Goal: Transaction & Acquisition: Purchase product/service

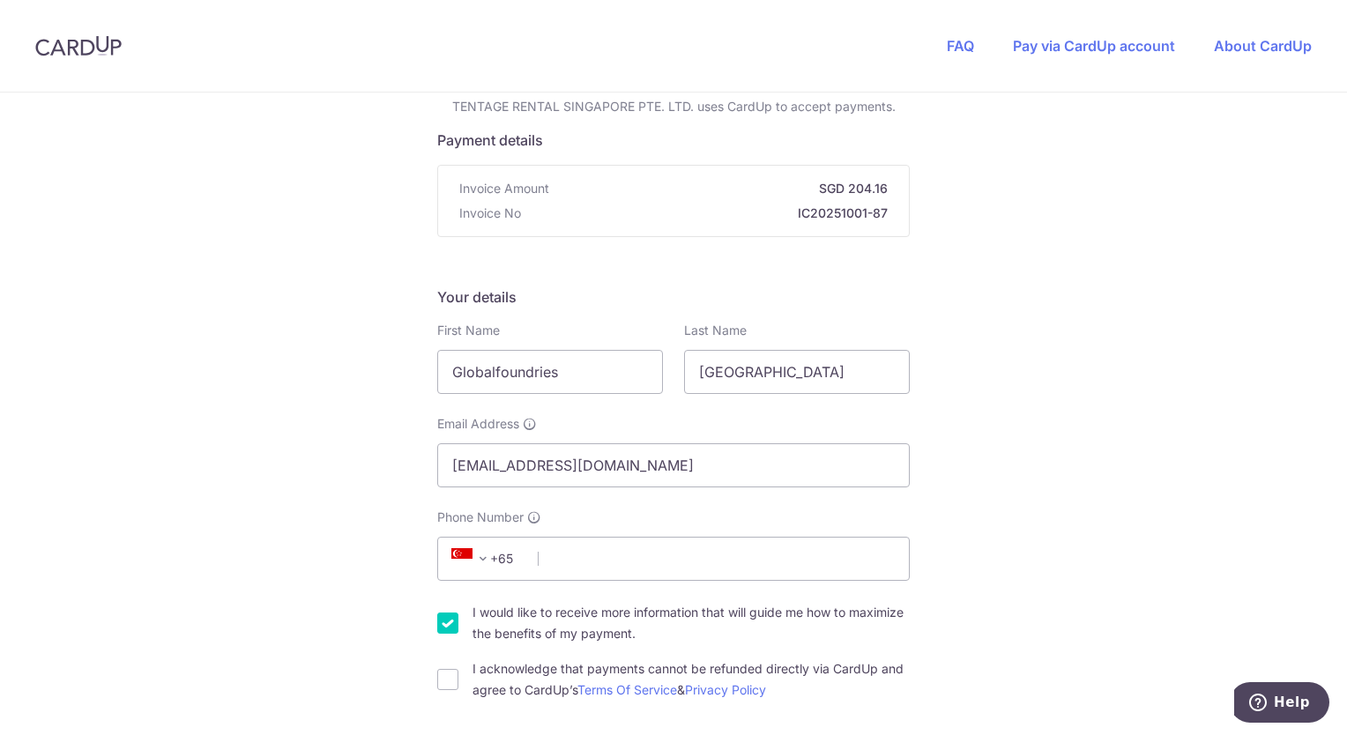
scroll to position [176, 0]
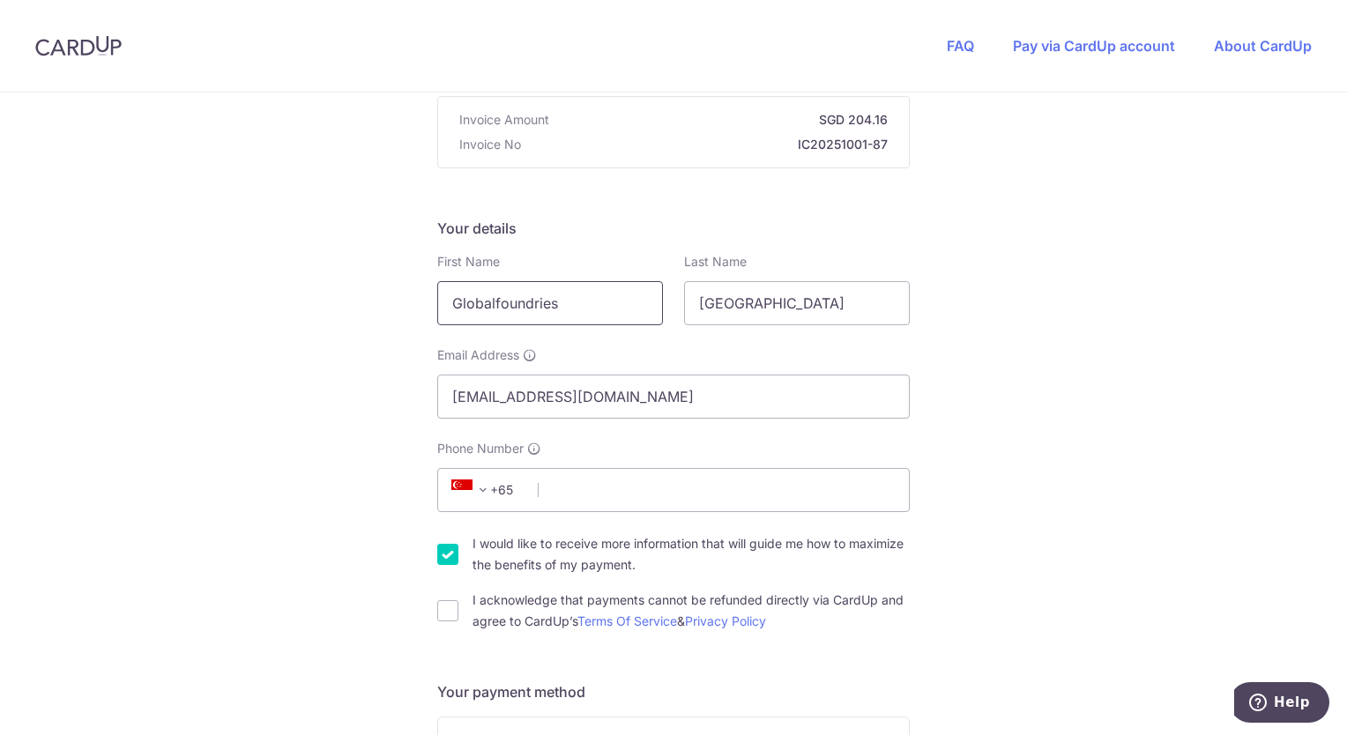
drag, startPoint x: 580, startPoint y: 302, endPoint x: 418, endPoint y: 302, distance: 162.3
type input "[PERSON_NAME]"
click at [775, 290] on input "[GEOGRAPHIC_DATA]" at bounding box center [797, 303] width 226 height 44
drag, startPoint x: 789, startPoint y: 290, endPoint x: 631, endPoint y: 287, distance: 157.9
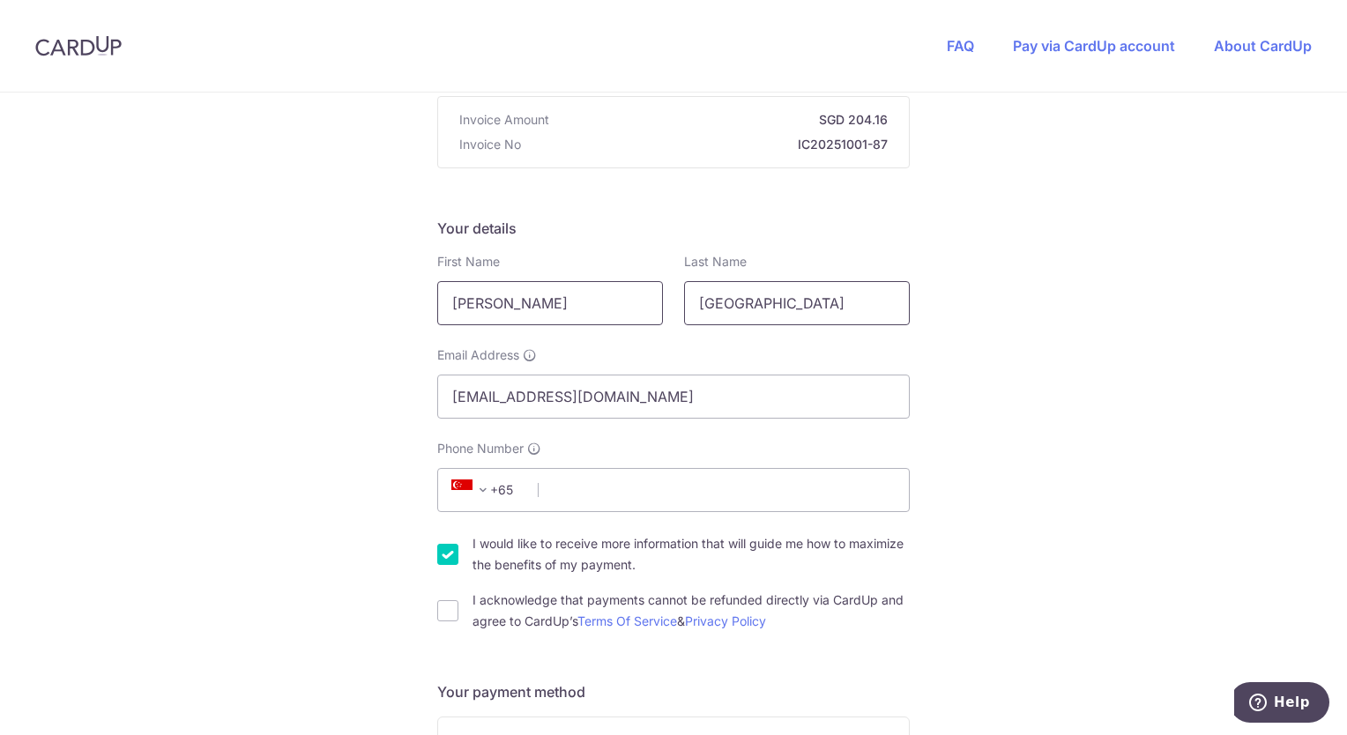
click at [631, 287] on div "First Name [PERSON_NAME] Last Name [GEOGRAPHIC_DATA]" at bounding box center [674, 289] width 494 height 72
type input "[PERSON_NAME]"
click at [553, 392] on input "[EMAIL_ADDRESS][DOMAIN_NAME]" at bounding box center [673, 397] width 473 height 44
drag, startPoint x: 740, startPoint y: 397, endPoint x: 407, endPoint y: 397, distance: 332.4
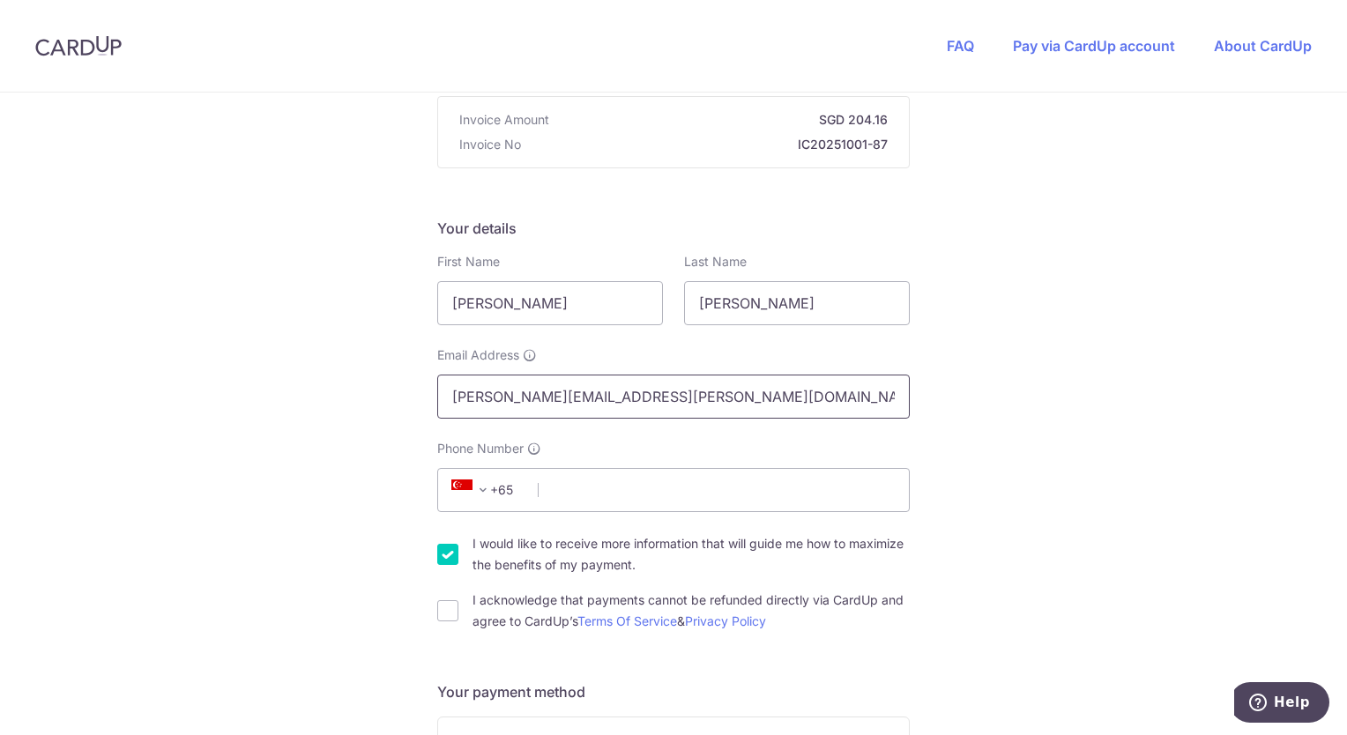
type input "[PERSON_NAME][EMAIL_ADDRESS][PERSON_NAME][DOMAIN_NAME]"
click at [447, 608] on input "I acknowledge that payments cannot be refunded directly via CardUp and agree to…" at bounding box center [447, 611] width 21 height 21
checkbox input "true"
click at [612, 490] on input "Phone Number" at bounding box center [673, 490] width 473 height 44
type input "96388928"
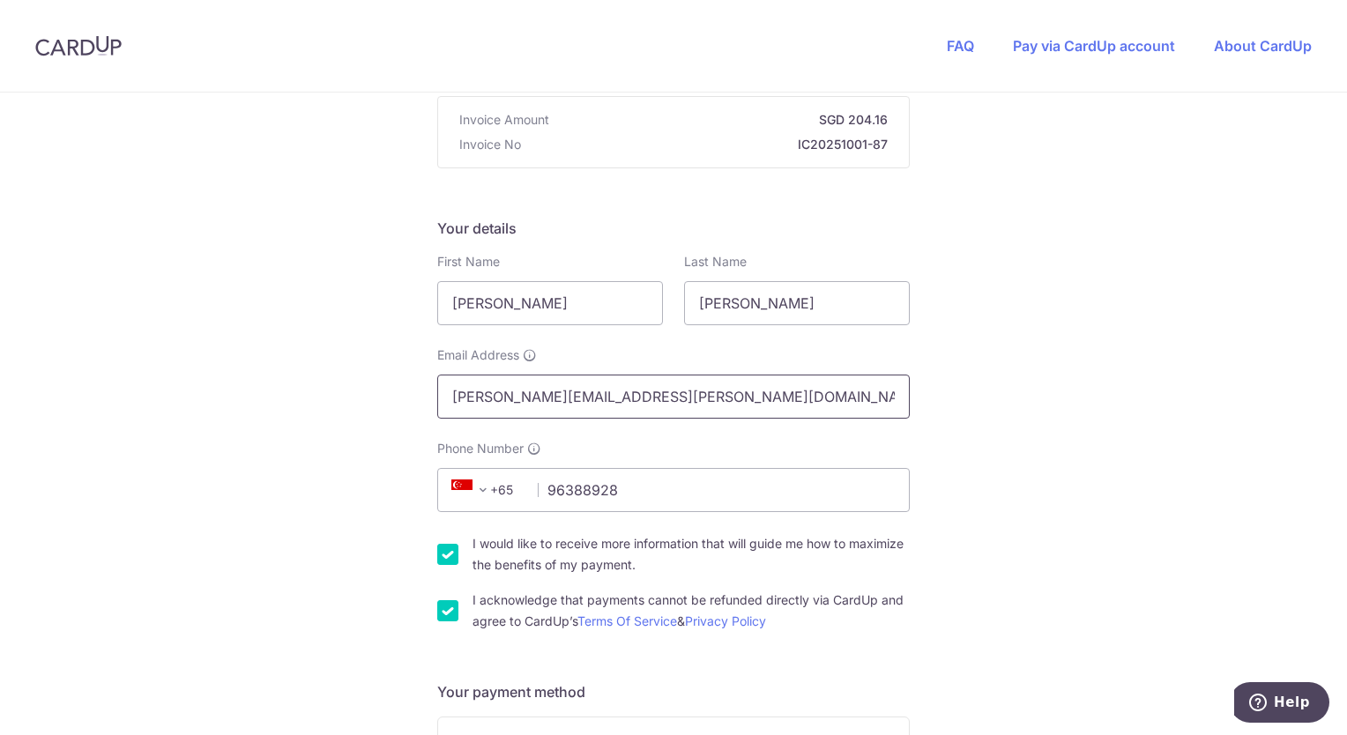
click at [842, 405] on input "[PERSON_NAME][EMAIL_ADDRESS][PERSON_NAME][DOMAIN_NAME]" at bounding box center [673, 397] width 473 height 44
click at [792, 482] on input "96388928" at bounding box center [673, 490] width 473 height 44
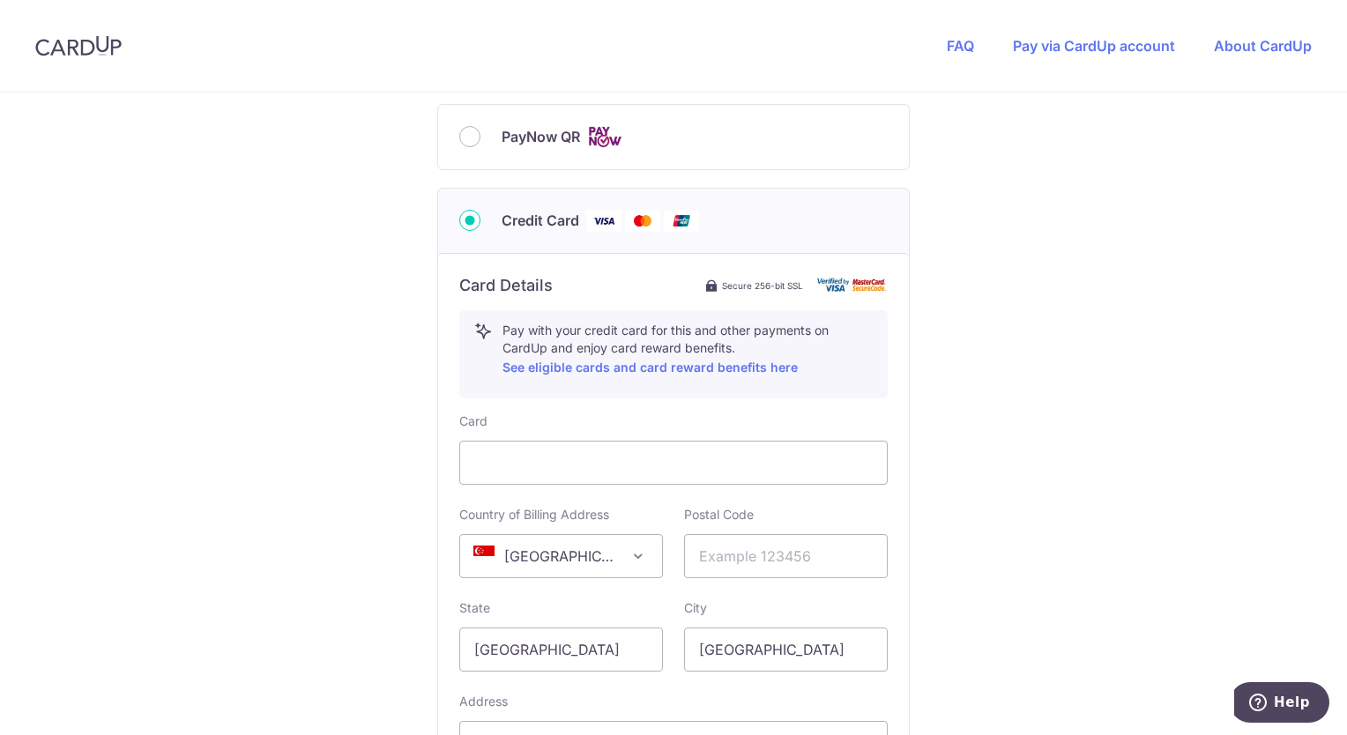
scroll to position [882, 0]
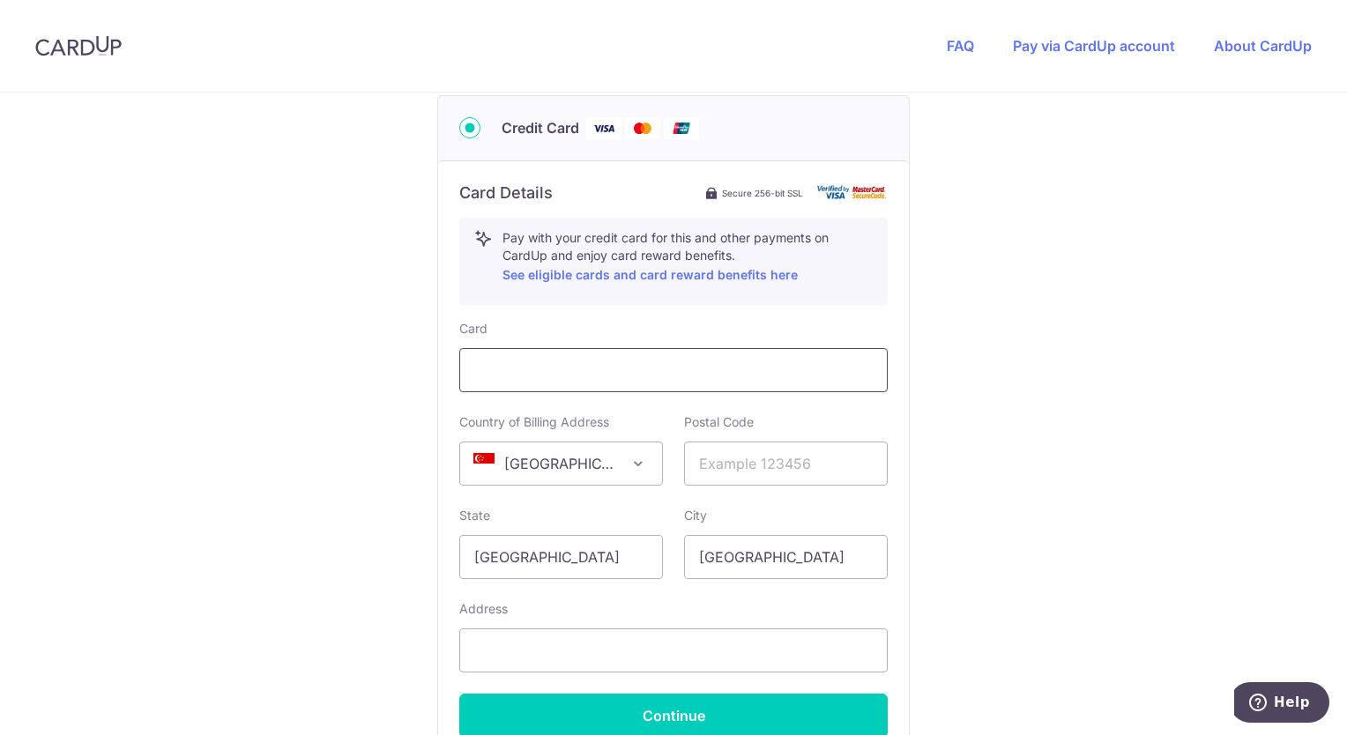
click at [537, 357] on div at bounding box center [673, 370] width 429 height 44
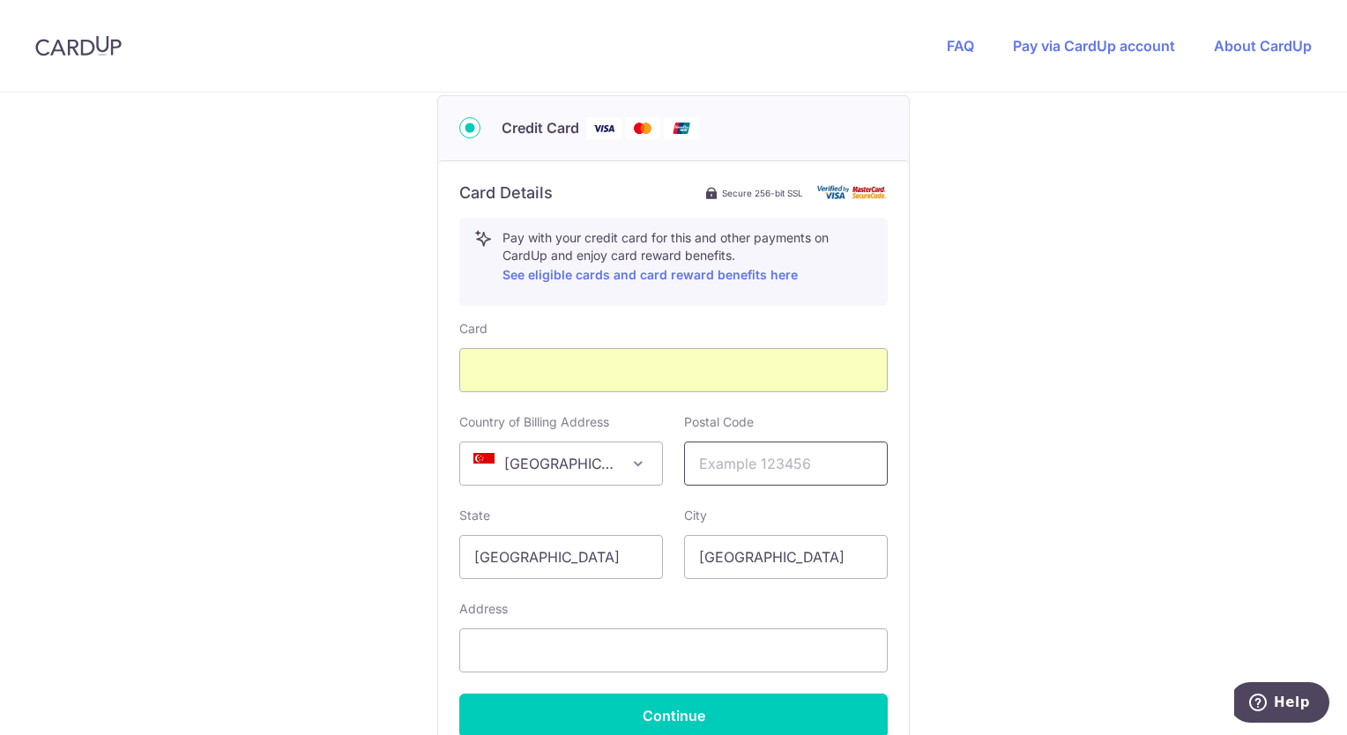
click at [817, 462] on input "text" at bounding box center [786, 464] width 204 height 44
type input "269030"
click at [1160, 471] on div "You are paying TENTAGE RENTAL SINGAPORE PTE. LTD. TENTAGE RENTAL SINGAPORE PTE.…" at bounding box center [673, 71] width 1347 height 1720
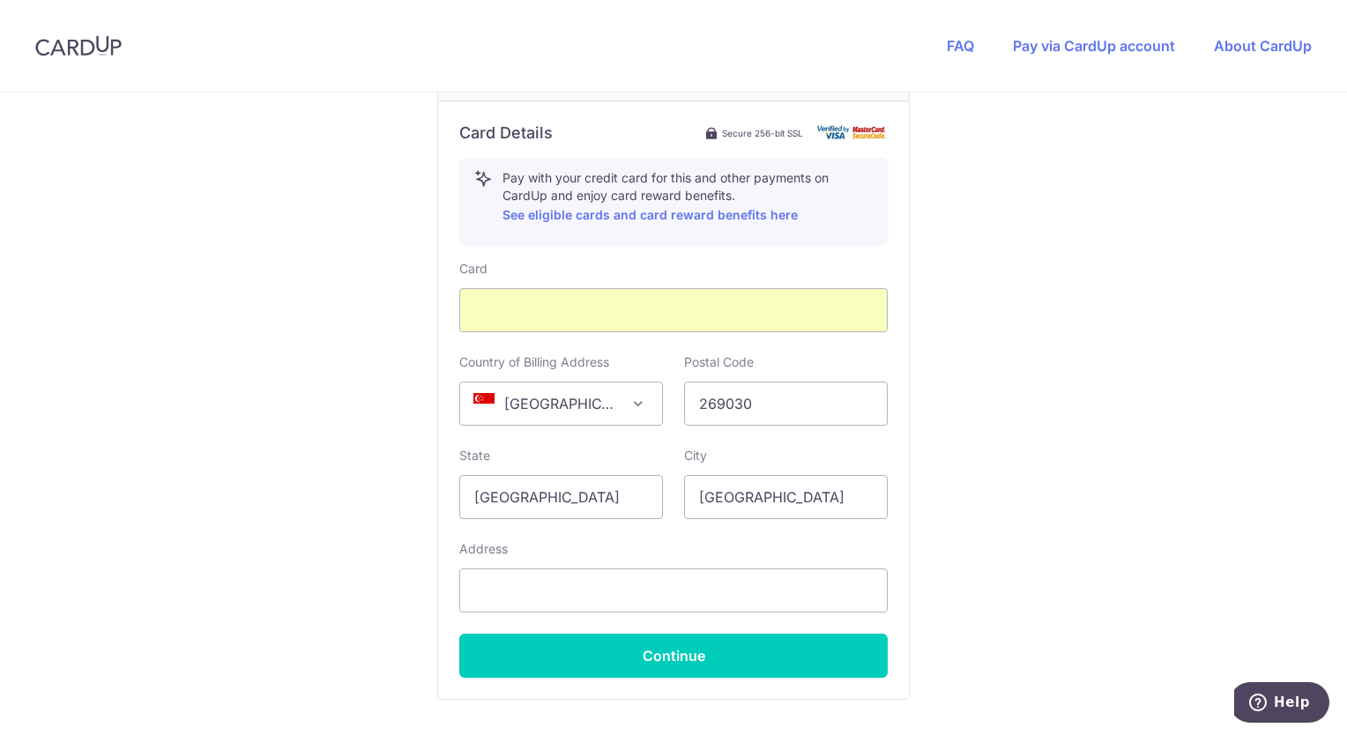
scroll to position [1058, 0]
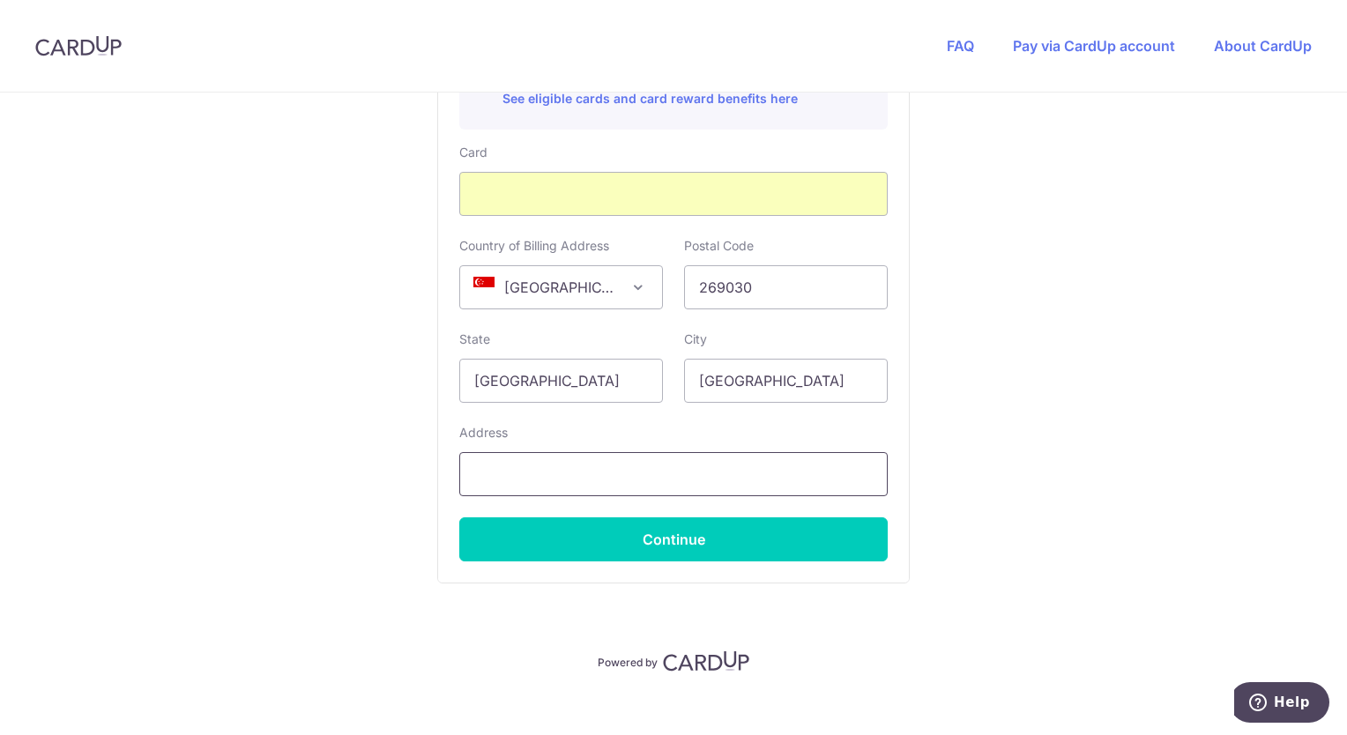
click at [542, 480] on input "text" at bounding box center [673, 474] width 429 height 44
type input "[STREET_ADDRESS]"
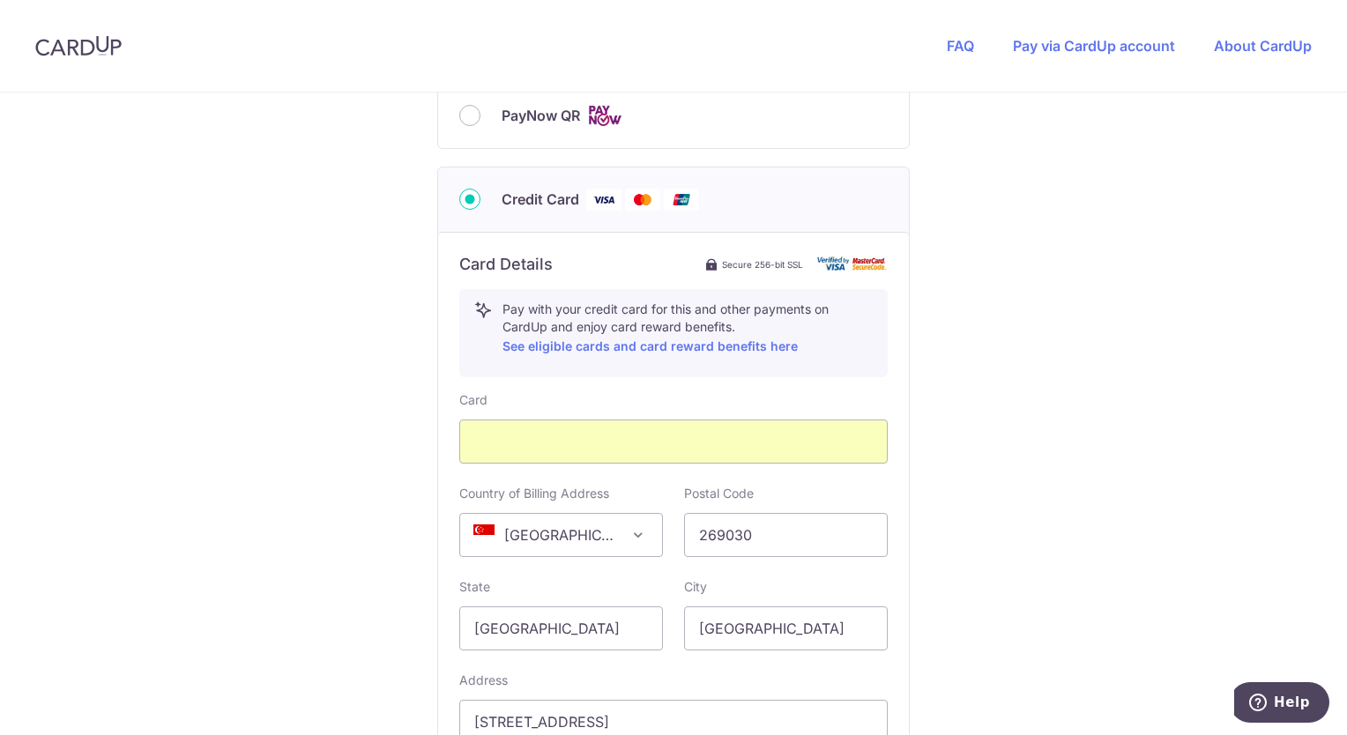
scroll to position [987, 0]
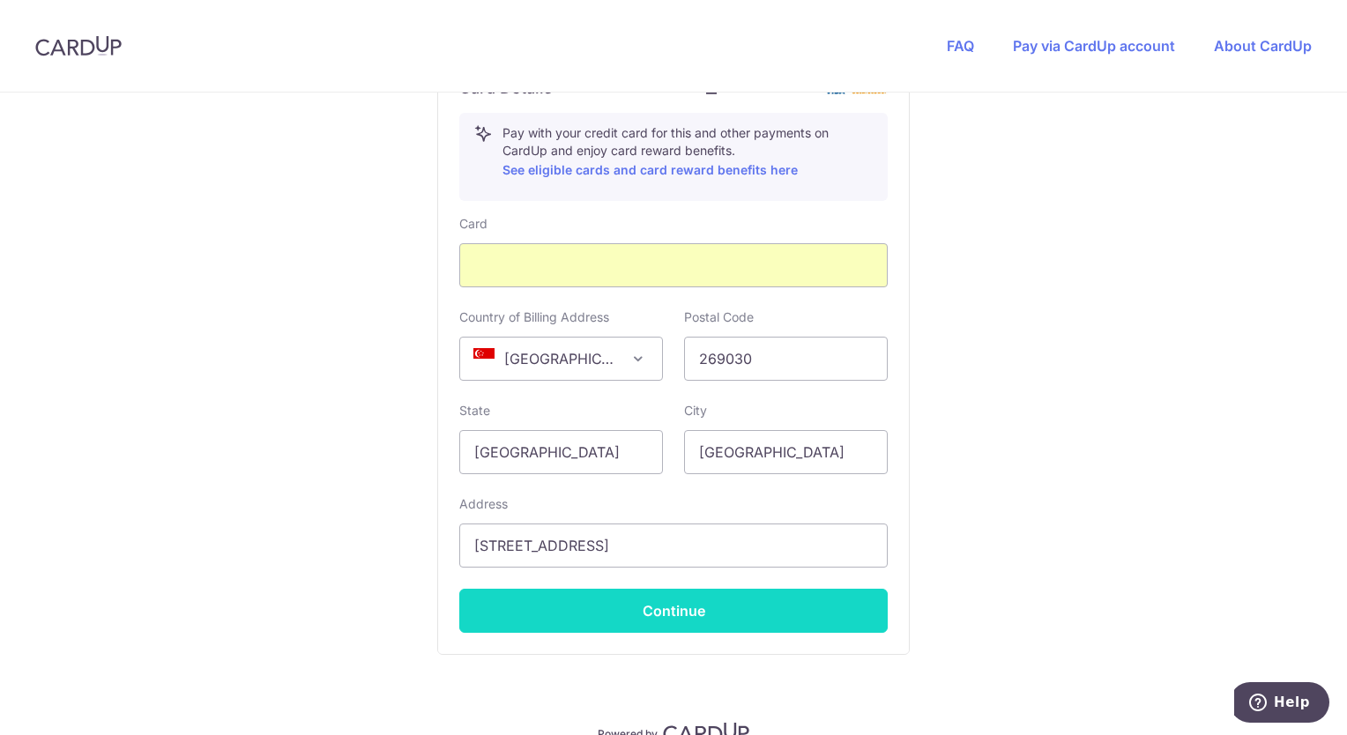
click at [687, 608] on button "Continue" at bounding box center [673, 611] width 429 height 44
type input "**** 3439"
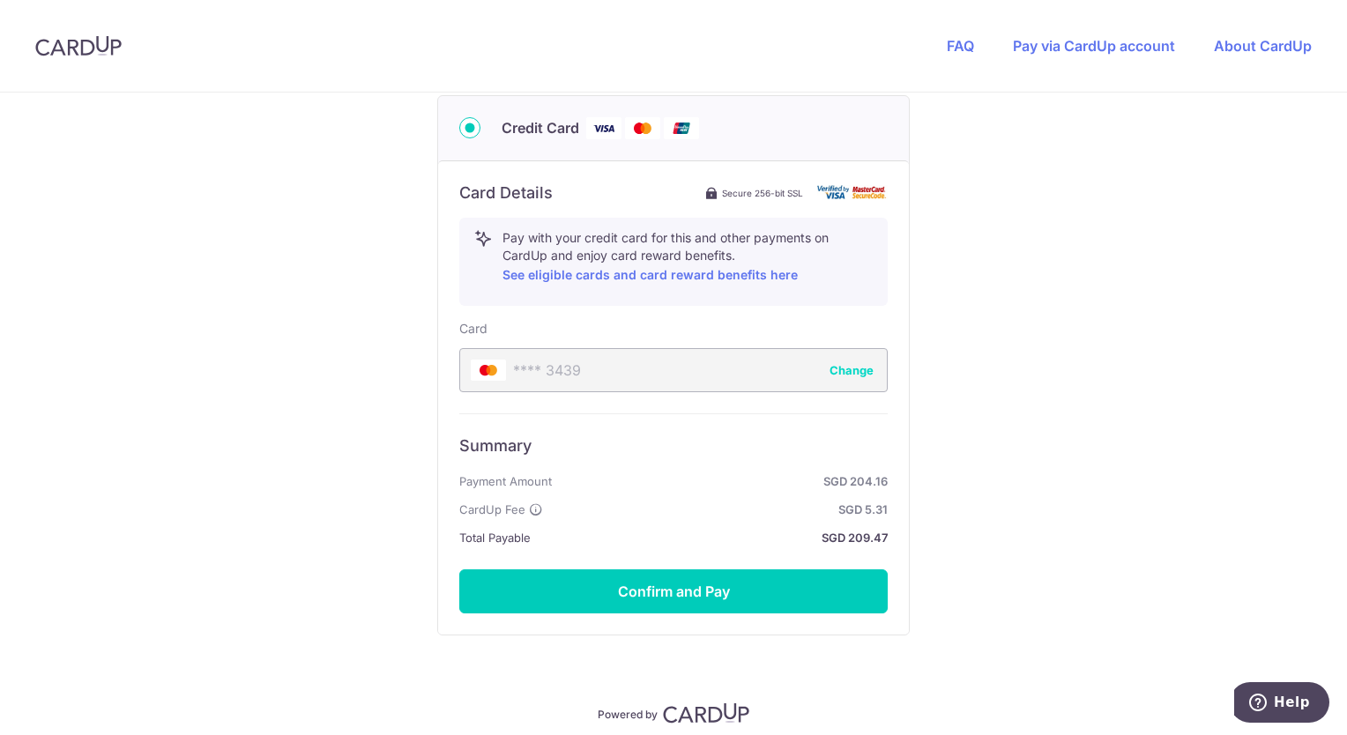
scroll to position [950, 0]
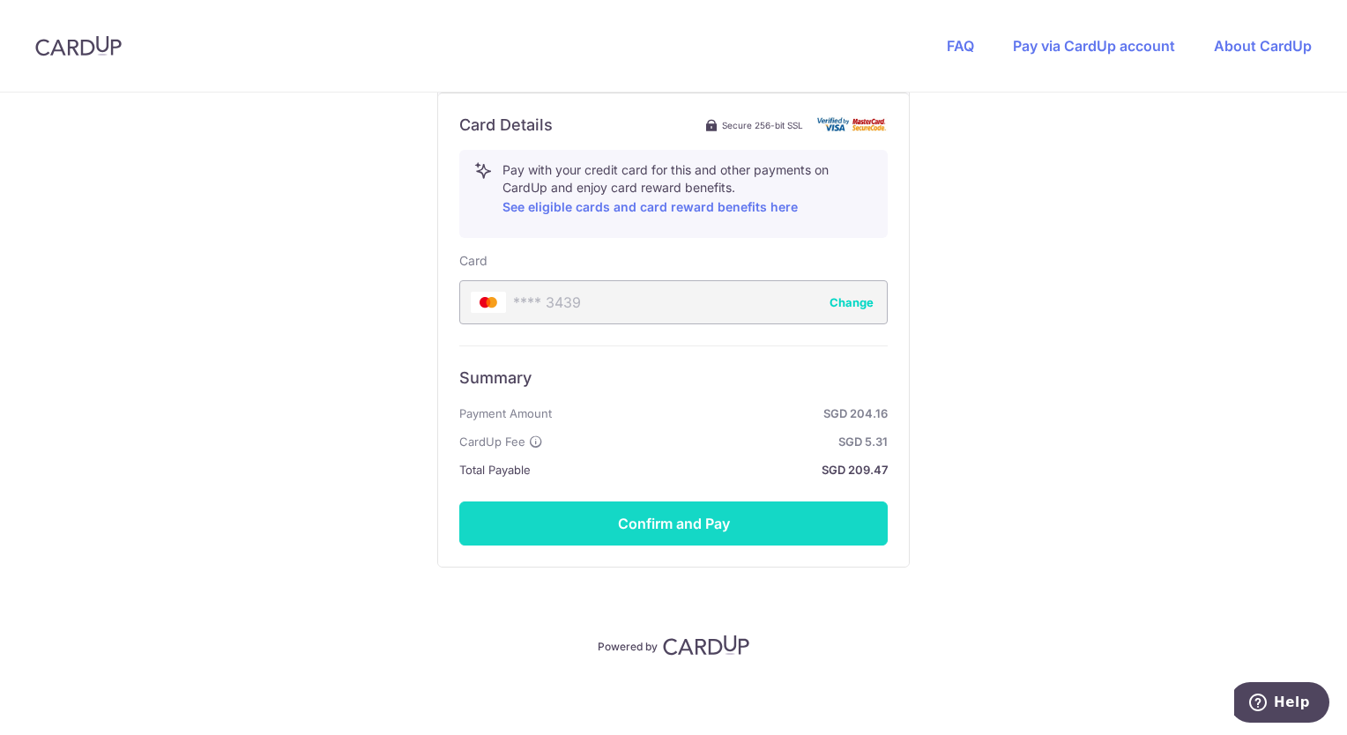
click at [683, 519] on button "Confirm and Pay" at bounding box center [673, 524] width 429 height 44
